Goal: Book appointment/travel/reservation

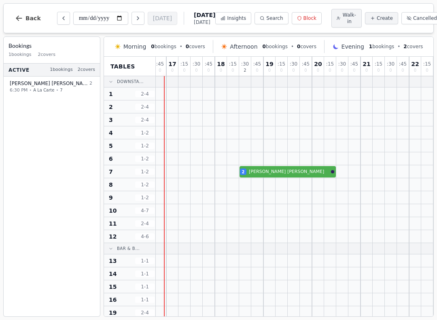
scroll to position [0, 232]
click at [132, 17] on button "Next day" at bounding box center [138, 18] width 13 height 13
type input "**********"
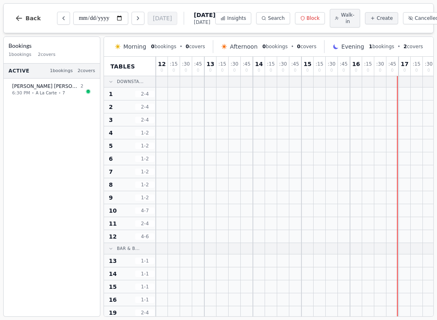
click at [135, 17] on icon "Next day" at bounding box center [138, 18] width 6 height 6
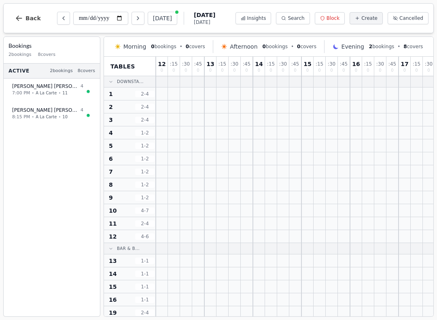
click at [132, 22] on button "Next day" at bounding box center [138, 18] width 13 height 13
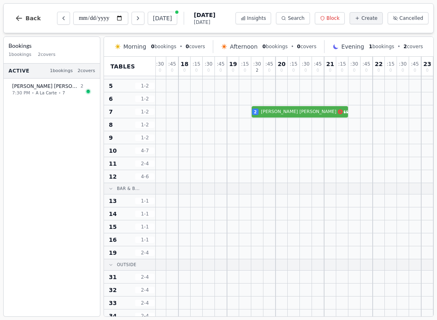
scroll to position [59, 269]
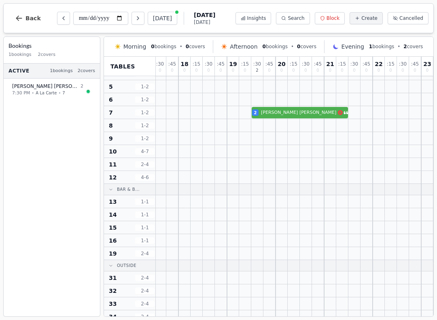
click at [132, 19] on button "Next day" at bounding box center [138, 18] width 13 height 13
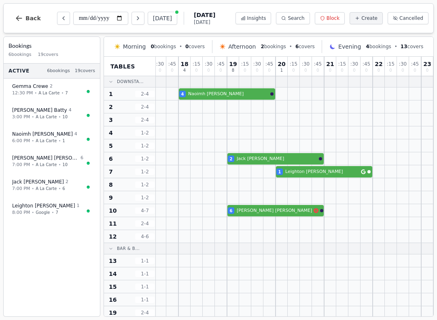
scroll to position [0, 317]
click at [132, 16] on button "Next day" at bounding box center [138, 18] width 13 height 13
type input "**********"
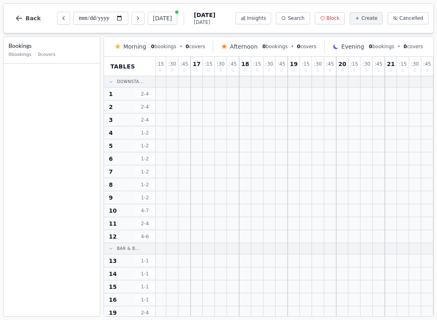
scroll to position [0, 257]
click at [28, 12] on button "Back" at bounding box center [28, 18] width 39 height 19
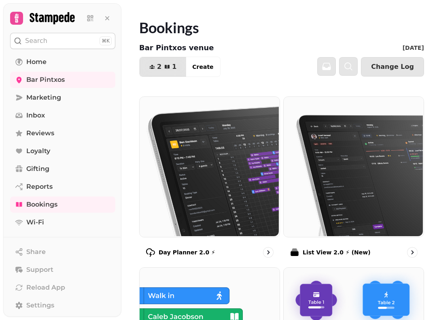
click at [62, 202] on link "Bookings" at bounding box center [62, 204] width 105 height 16
click at [30, 79] on span "Bar Pintxos" at bounding box center [45, 80] width 38 height 10
